Goal: Task Accomplishment & Management: Manage account settings

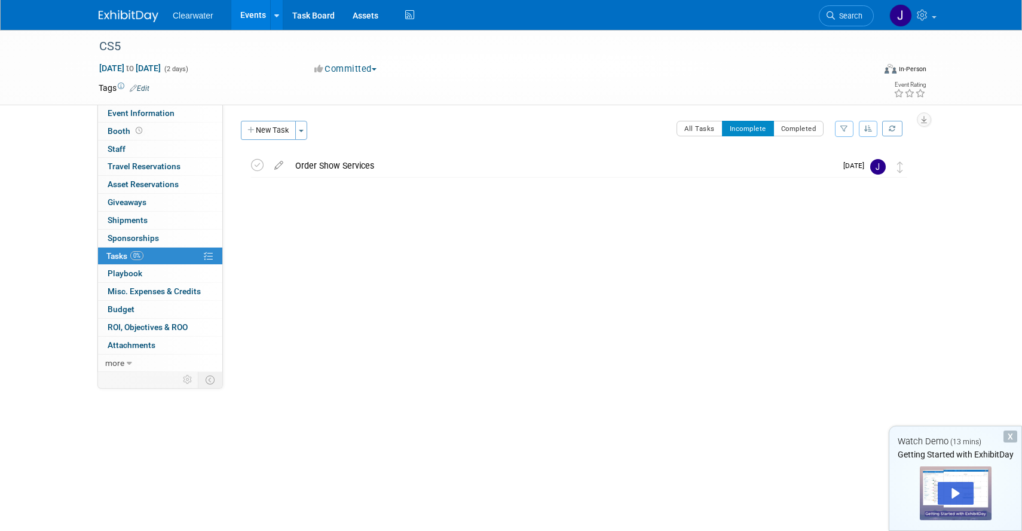
click at [123, 23] on div "Clearwater Events Add Event Bulk Upload Events Shareable Event Boards Recently …" at bounding box center [511, 15] width 825 height 30
click at [123, 19] on img at bounding box center [129, 16] width 60 height 12
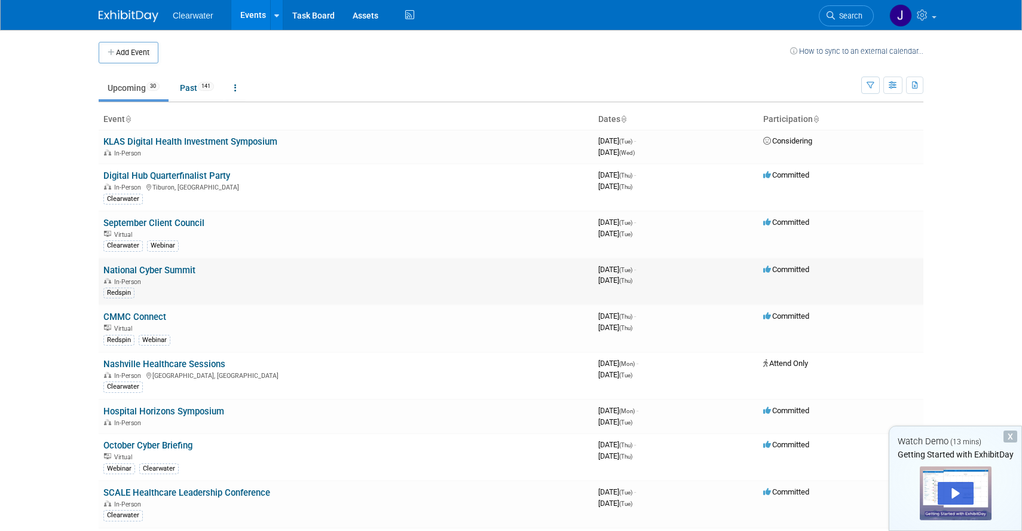
click at [162, 274] on link "National Cyber Summit" at bounding box center [149, 270] width 92 height 11
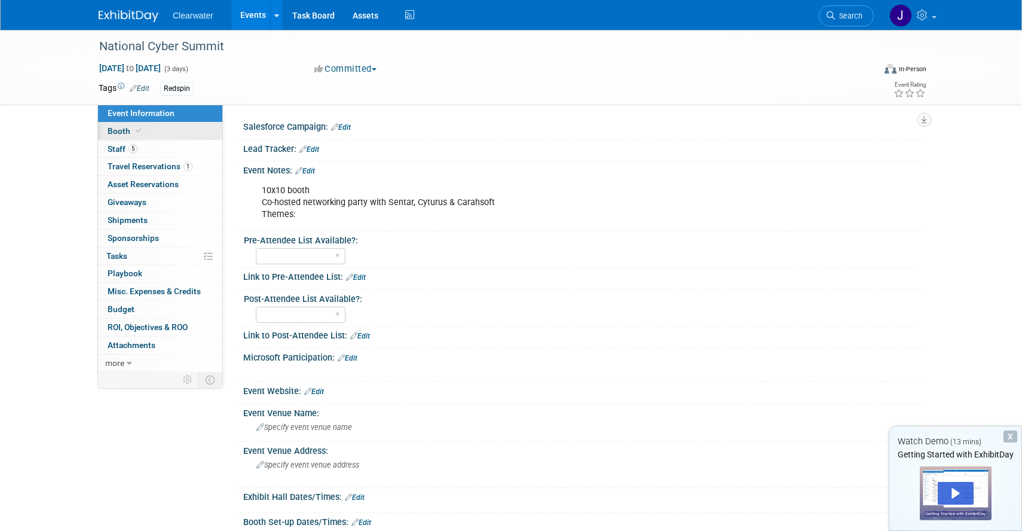
click at [119, 130] on span "Booth" at bounding box center [126, 131] width 36 height 10
select select "Paid"
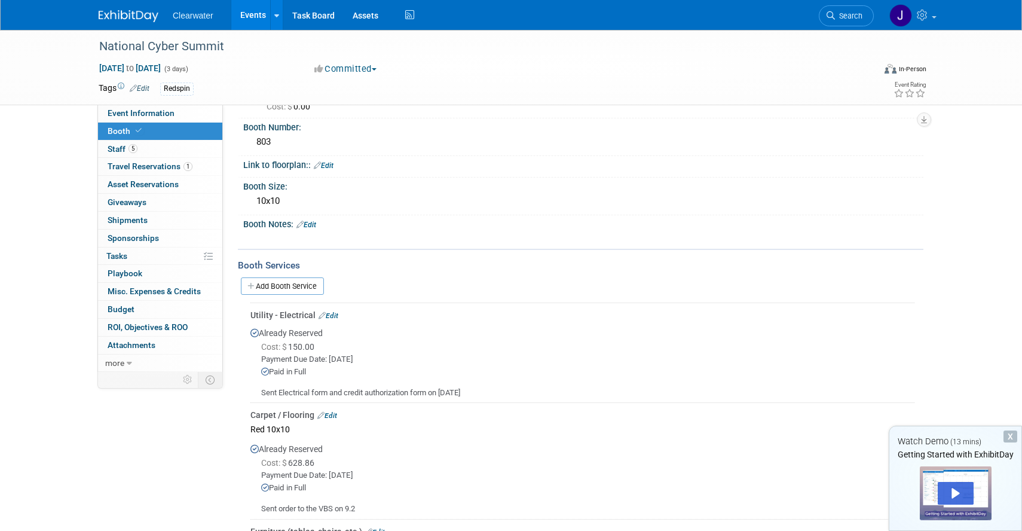
scroll to position [88, 0]
click at [305, 280] on link "Add Booth Service" at bounding box center [282, 285] width 83 height 17
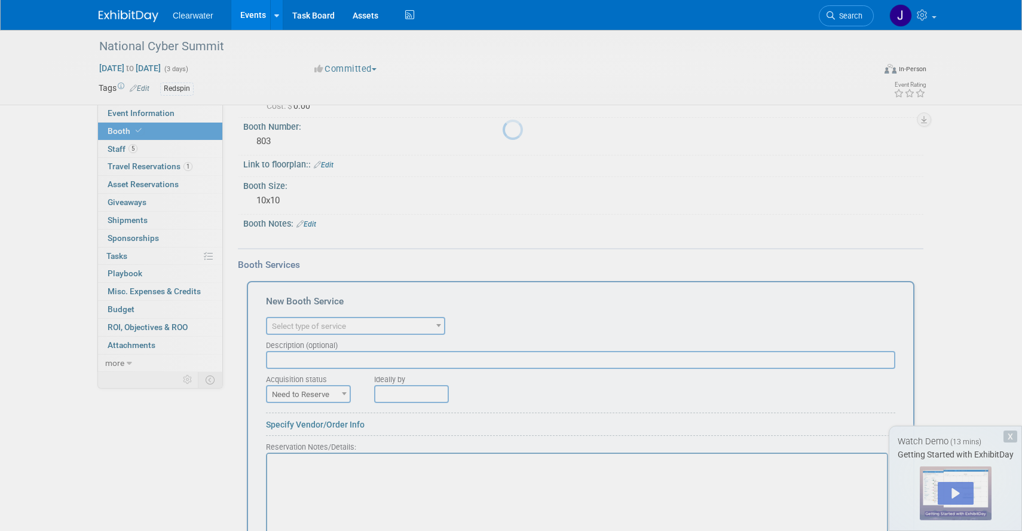
scroll to position [0, 0]
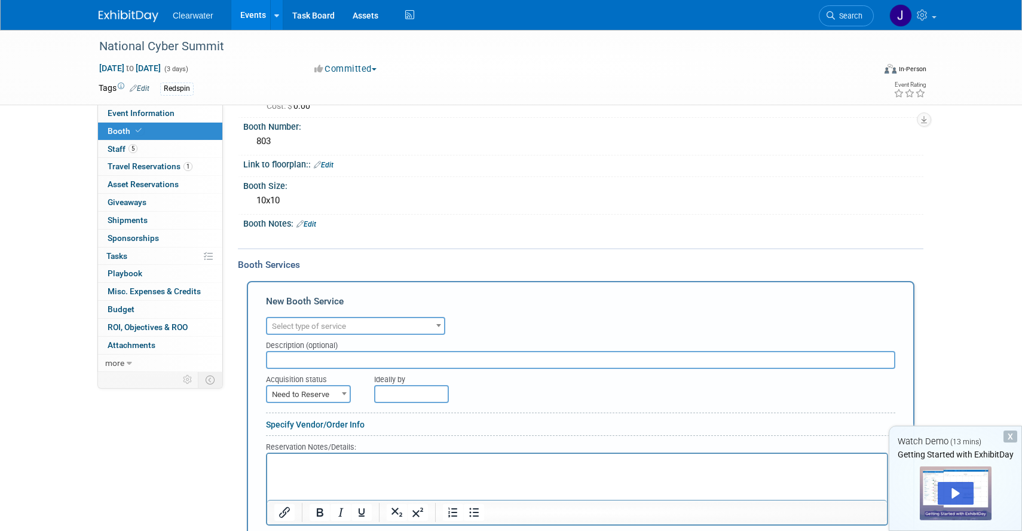
click at [354, 323] on span "Select type of service" at bounding box center [355, 326] width 177 height 17
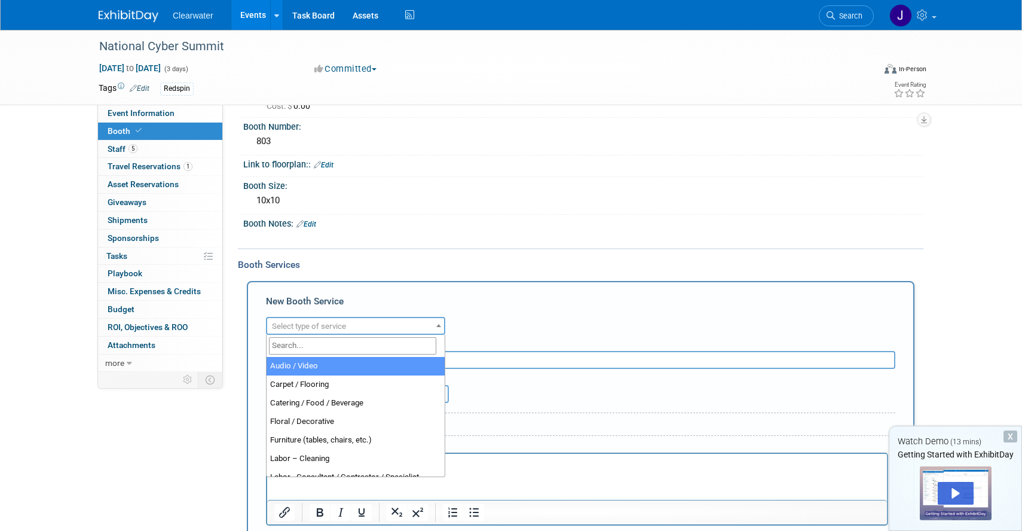
click at [356, 325] on span "Select type of service" at bounding box center [355, 326] width 177 height 17
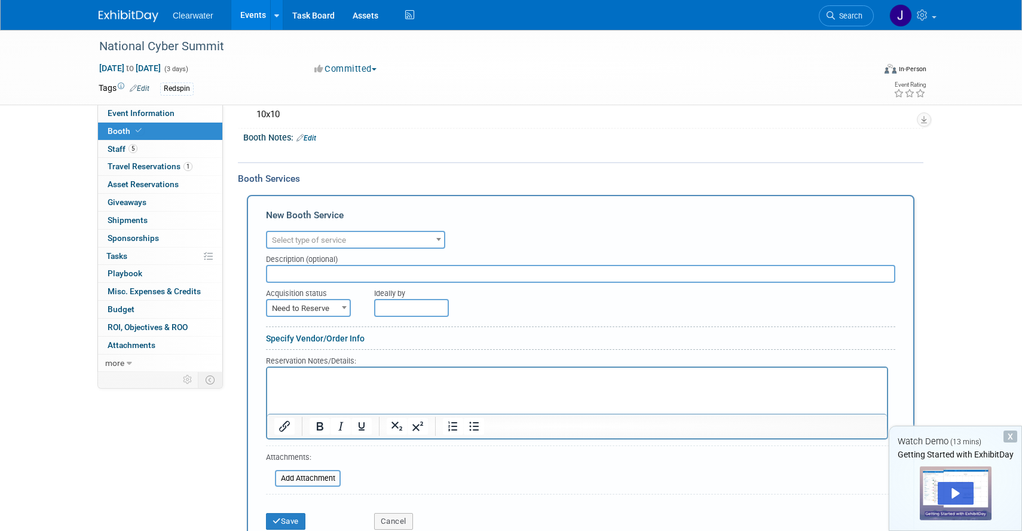
scroll to position [178, 0]
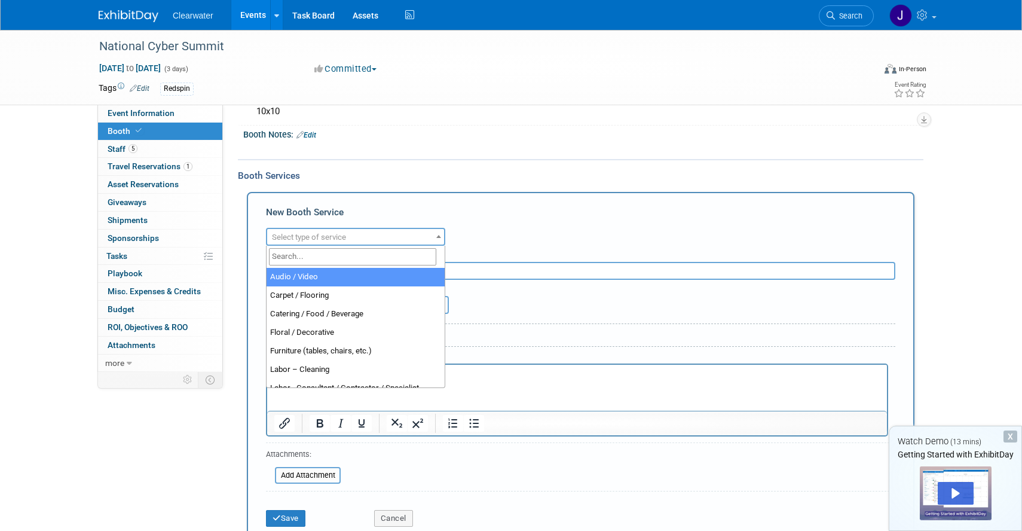
click at [359, 233] on span "Select type of service" at bounding box center [355, 237] width 177 height 17
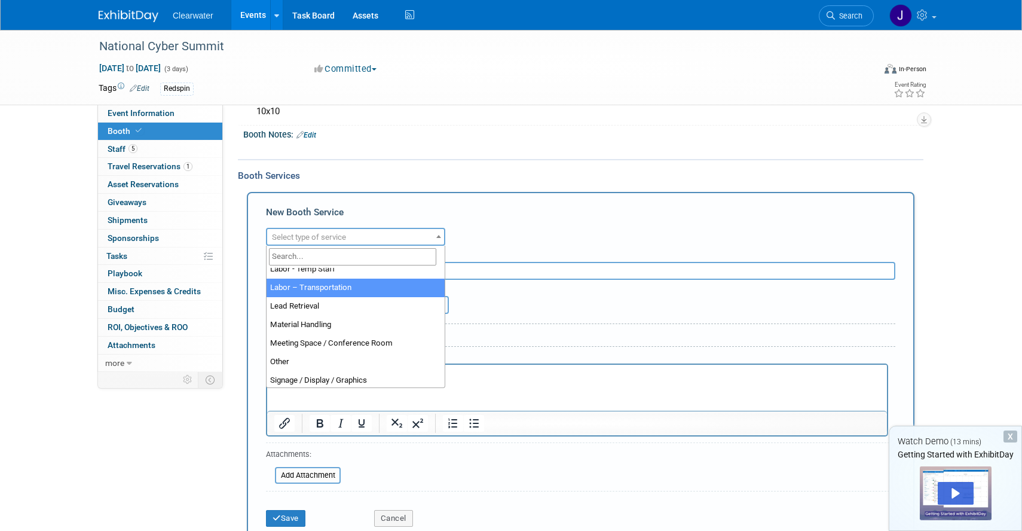
scroll to position [233, 0]
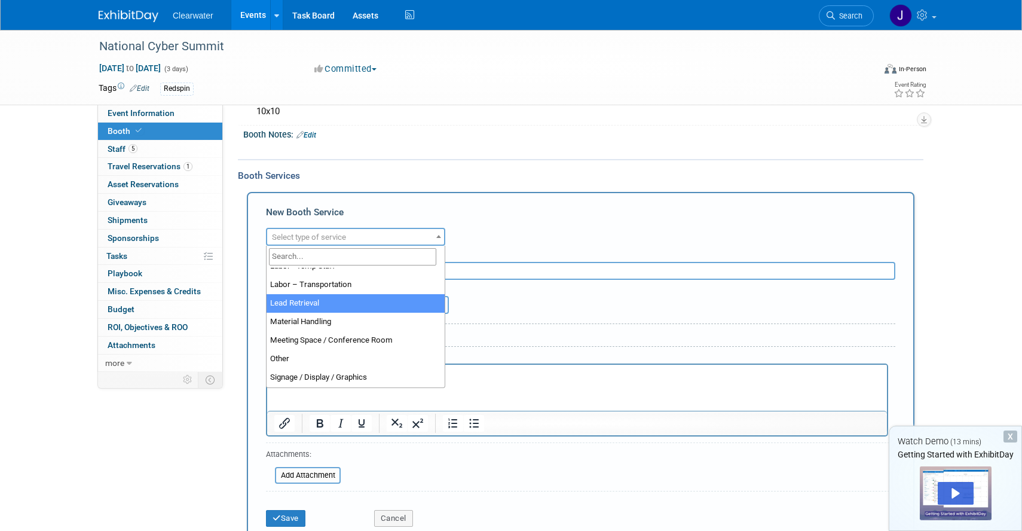
select select "7"
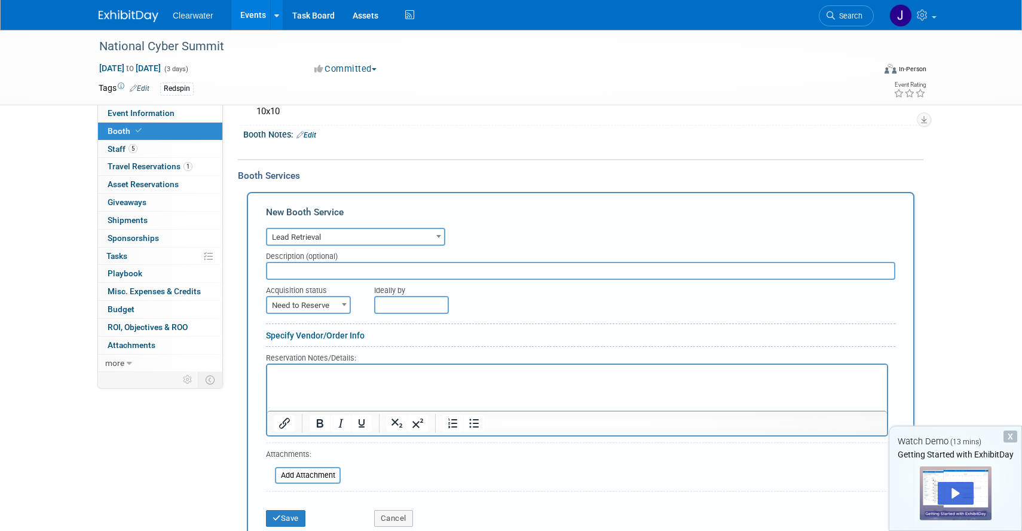
click at [343, 303] on b at bounding box center [344, 304] width 5 height 3
select select "2"
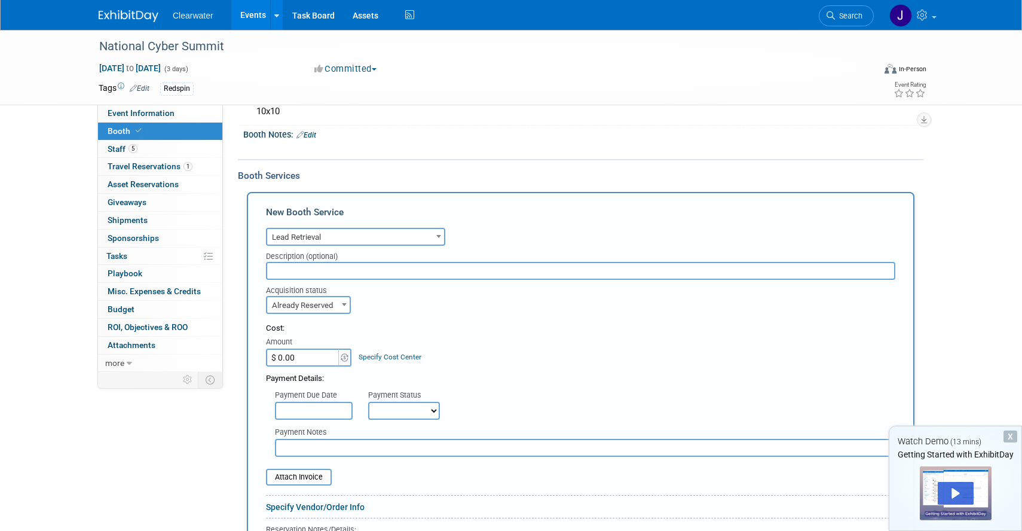
click at [315, 355] on input "$ 0.00" at bounding box center [303, 357] width 75 height 18
type input "$ 395.00"
click at [446, 347] on div "Cost: Amount $ 395.00 Specify Cost Center Cost Center -- Not Specified --" at bounding box center [580, 345] width 629 height 44
click at [392, 416] on select "Not Paid Yet Partially Paid Paid in Full" at bounding box center [404, 411] width 72 height 18
select select "1"
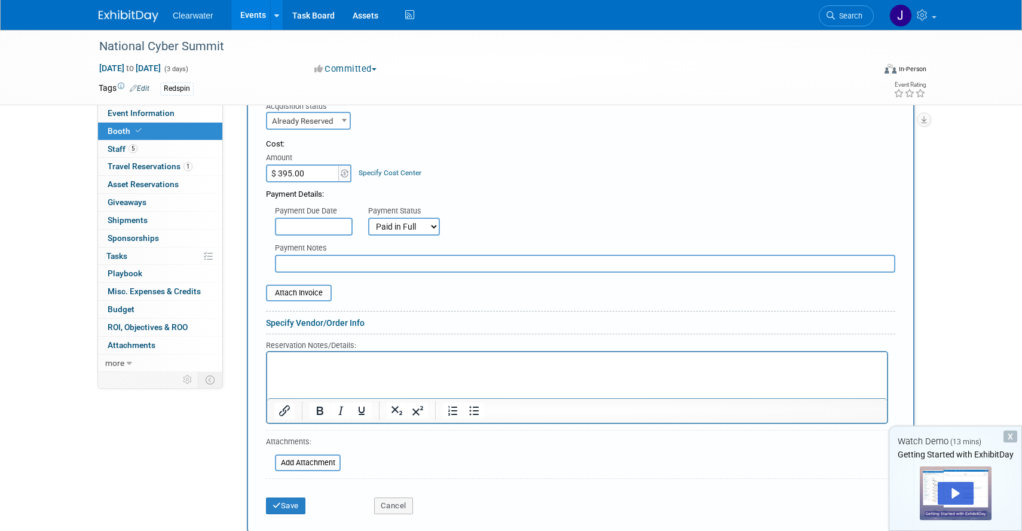
scroll to position [364, 0]
click at [300, 503] on button "Save" at bounding box center [285, 503] width 39 height 17
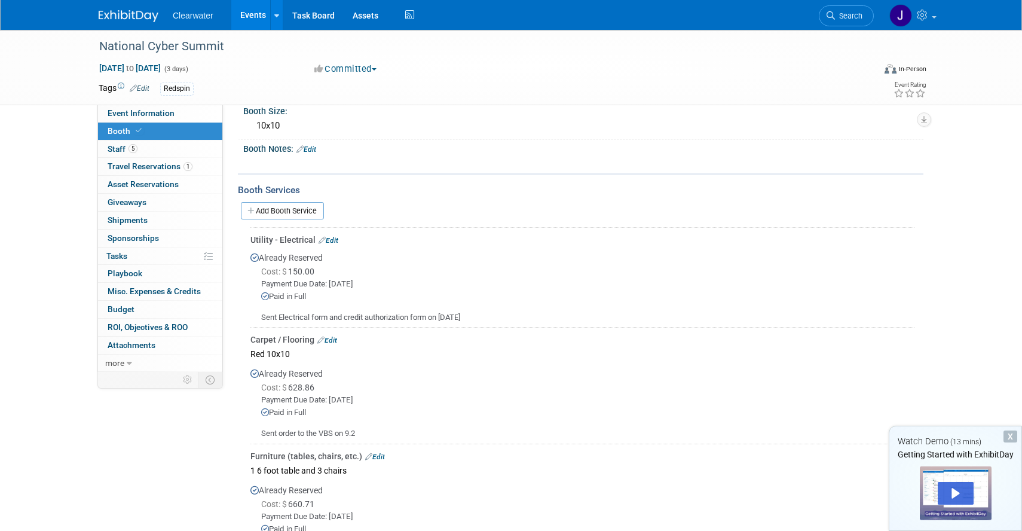
scroll to position [0, 0]
